Goal: Transaction & Acquisition: Purchase product/service

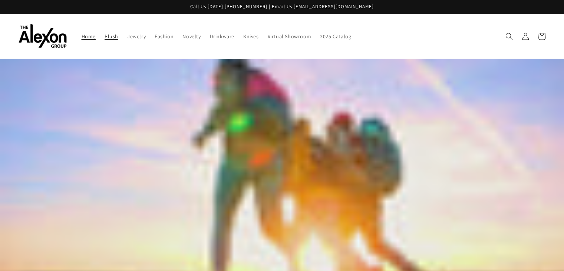
click at [105, 33] on span "Plush" at bounding box center [112, 36] width 14 height 7
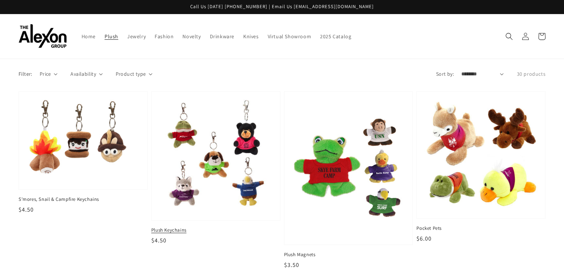
click at [202, 133] on img at bounding box center [215, 155] width 117 height 117
